Goal: Check status: Check status

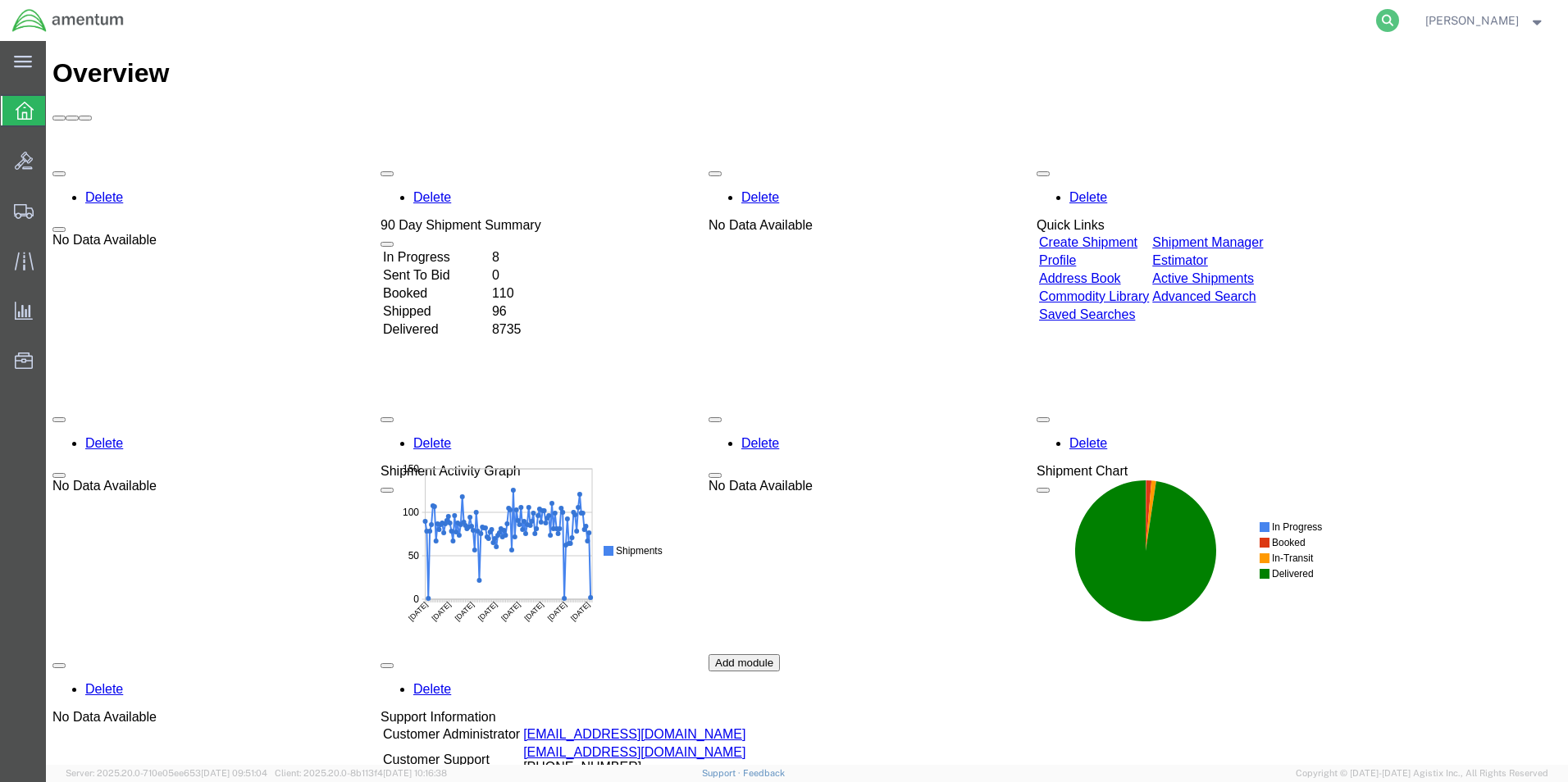
click at [1399, 18] on icon at bounding box center [1388, 21] width 23 height 23
click at [1062, 19] on input "search" at bounding box center [1127, 20] width 499 height 39
paste input "56922424"
type input "56922424"
click at [1399, 19] on icon at bounding box center [1388, 21] width 23 height 23
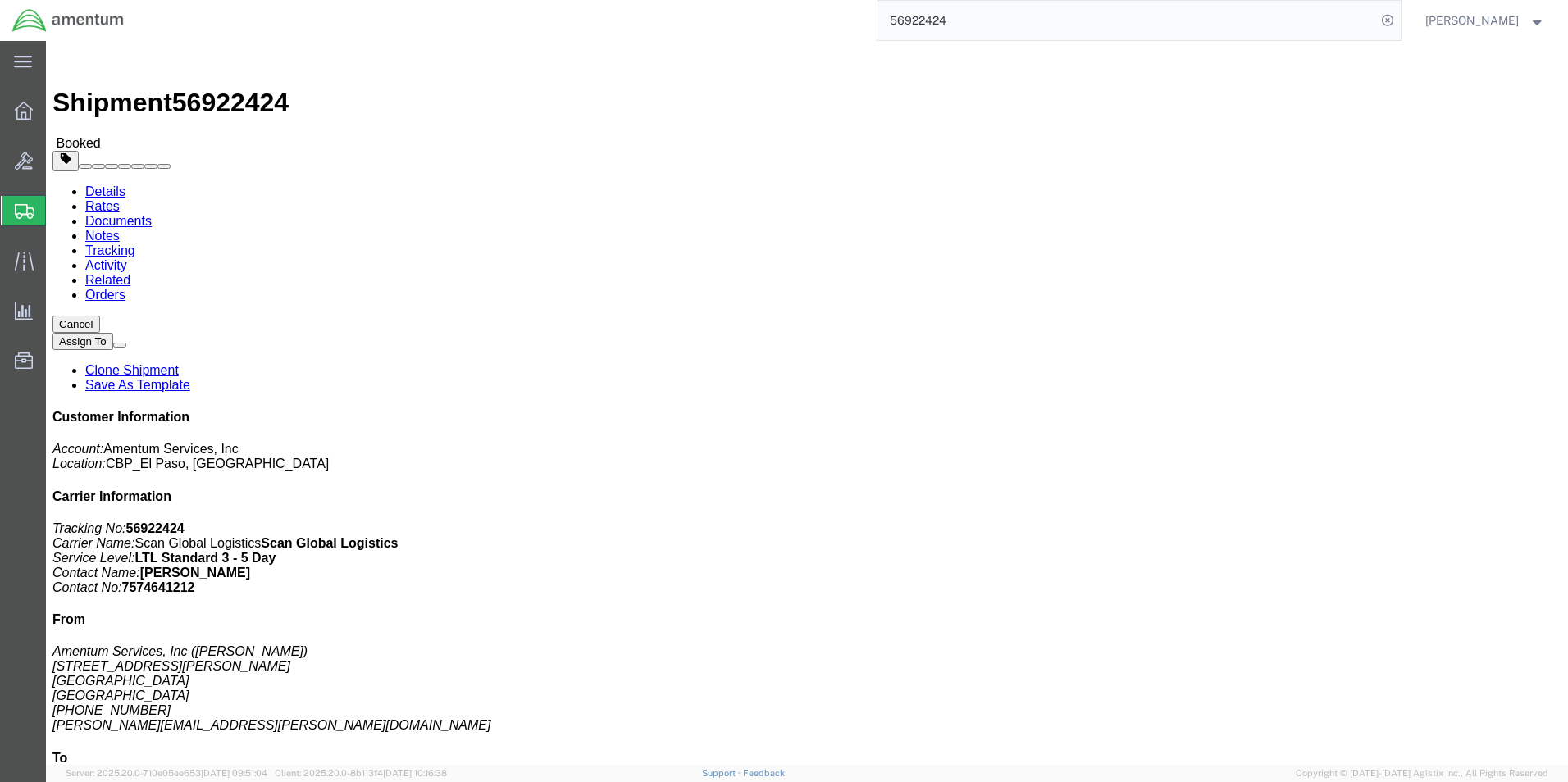
click link "Activity"
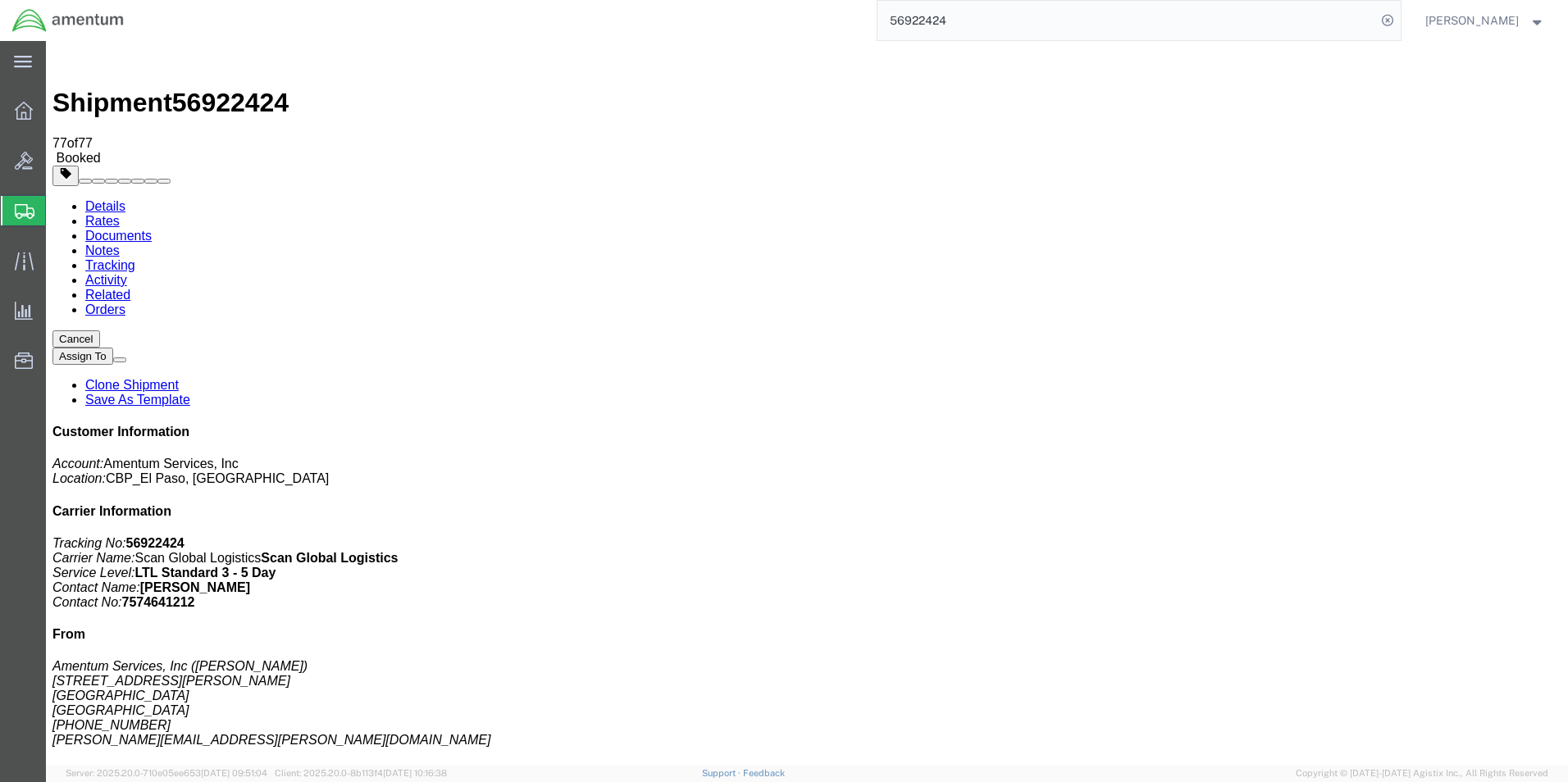
click at [136, 258] on link "Tracking" at bounding box center [111, 265] width 50 height 14
click at [107, 199] on link "Details" at bounding box center [106, 206] width 40 height 14
click link "Documents"
click at [136, 258] on link "Tracking" at bounding box center [111, 265] width 50 height 14
